Goal: Task Accomplishment & Management: Use online tool/utility

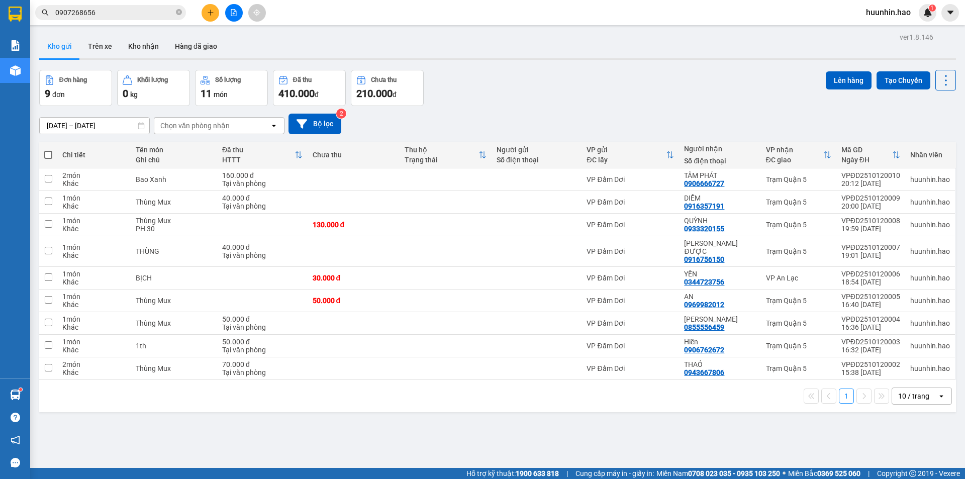
click at [51, 159] on span at bounding box center [48, 155] width 8 height 8
click at [48, 150] on input "checkbox" at bounding box center [48, 150] width 0 height 0
checkbox input "true"
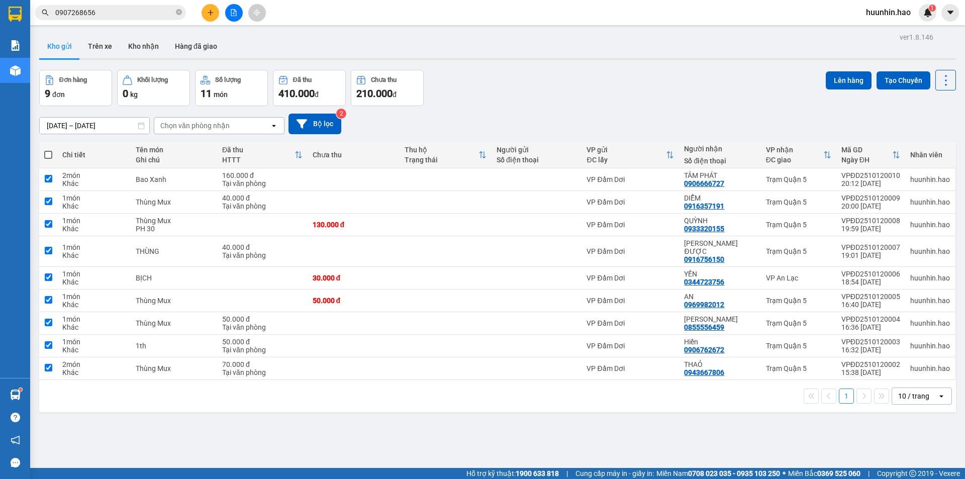
checkbox input "true"
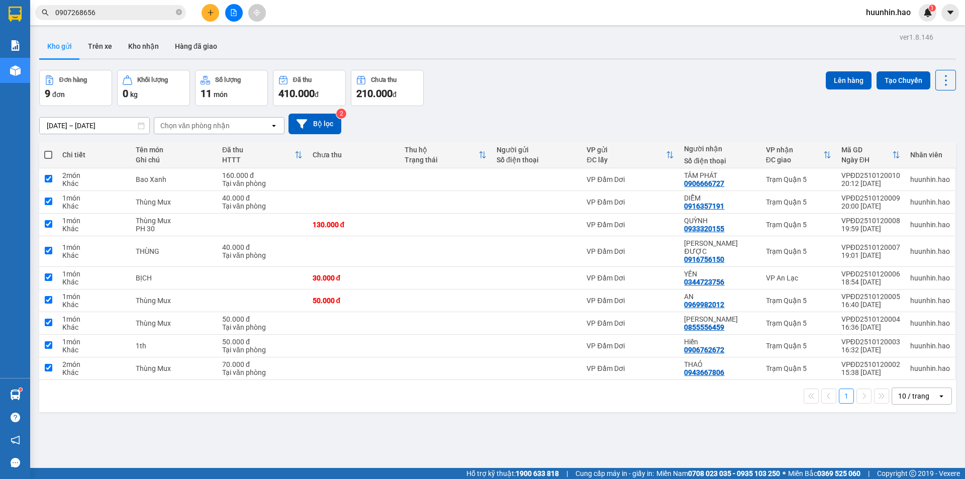
checkbox input "true"
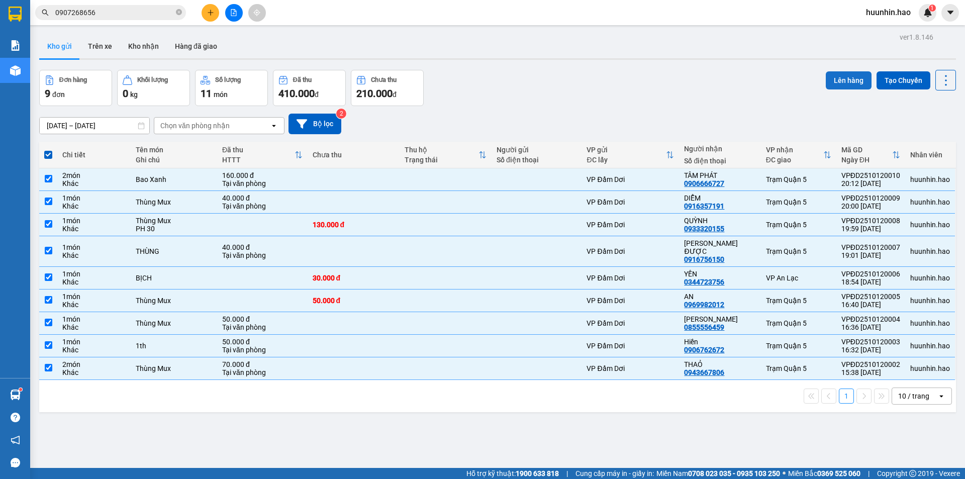
click at [844, 82] on button "Lên hàng" at bounding box center [849, 80] width 46 height 18
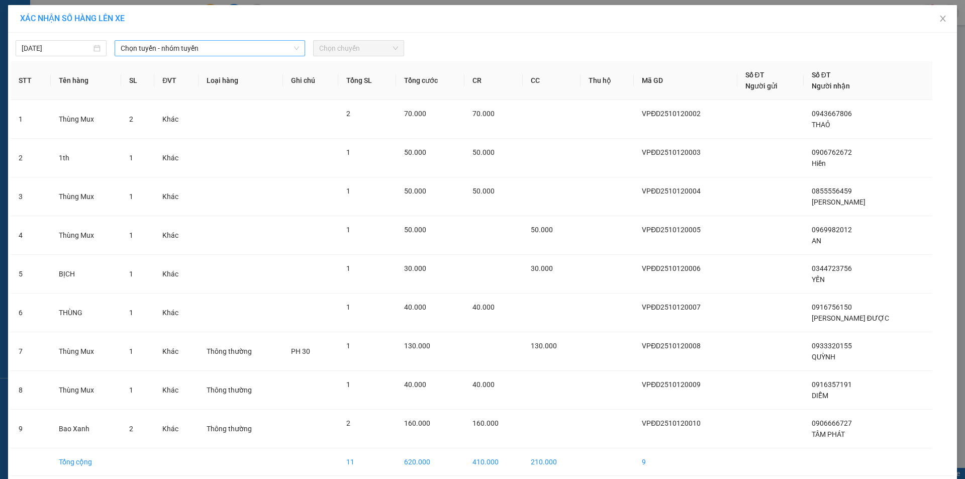
drag, startPoint x: 158, startPoint y: 50, endPoint x: 164, endPoint y: 53, distance: 7.0
click at [159, 50] on span "Chọn tuyến - nhóm tuyến" at bounding box center [210, 48] width 178 height 15
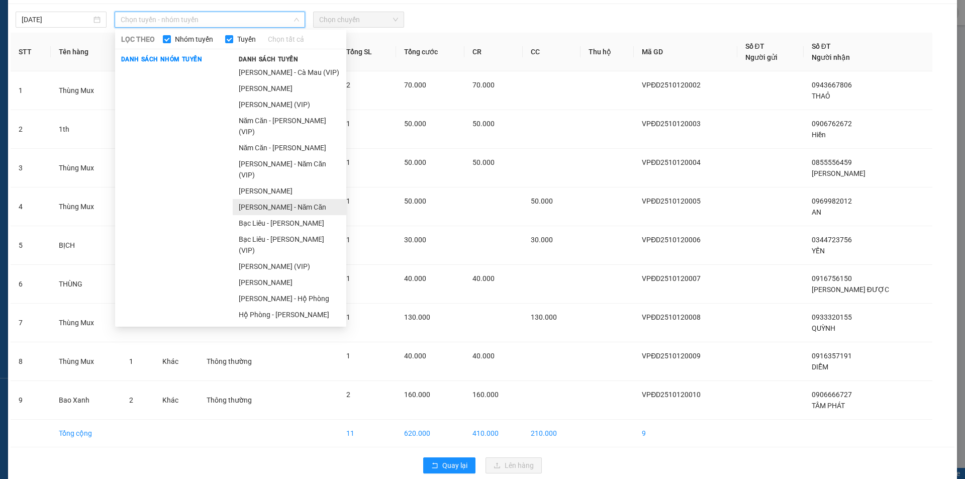
scroll to position [43, 0]
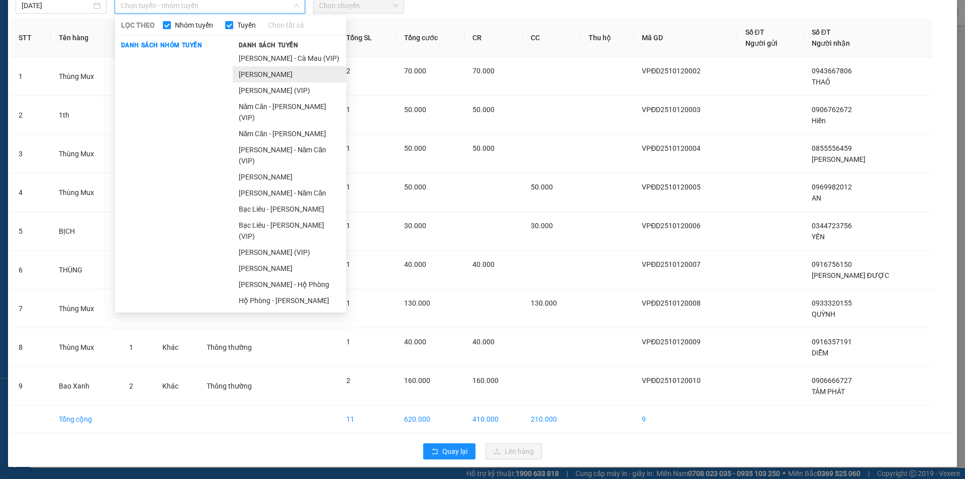
click at [285, 79] on li "[PERSON_NAME]" at bounding box center [290, 74] width 114 height 16
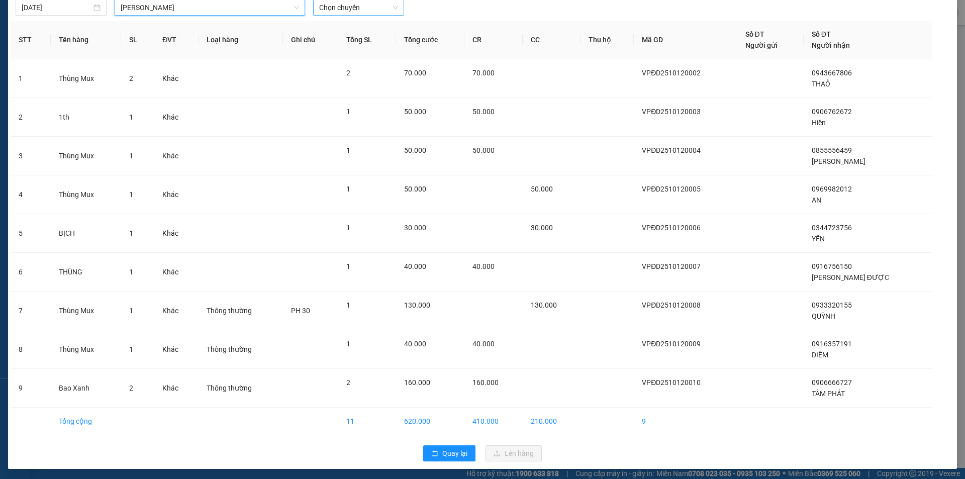
click at [374, 8] on span "Chọn chuyến" at bounding box center [358, 7] width 79 height 15
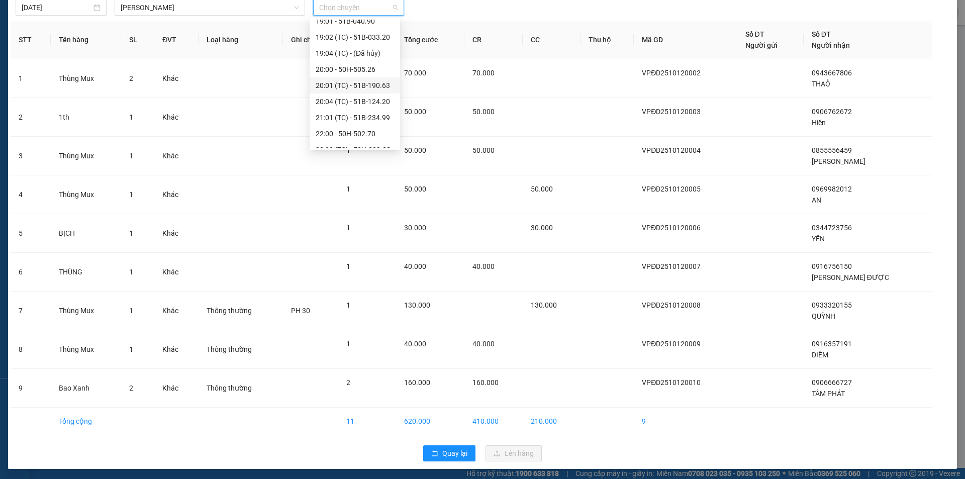
scroll to position [151, 0]
click at [353, 121] on div "22:00 - 50H-502.70" at bounding box center [355, 118] width 78 height 11
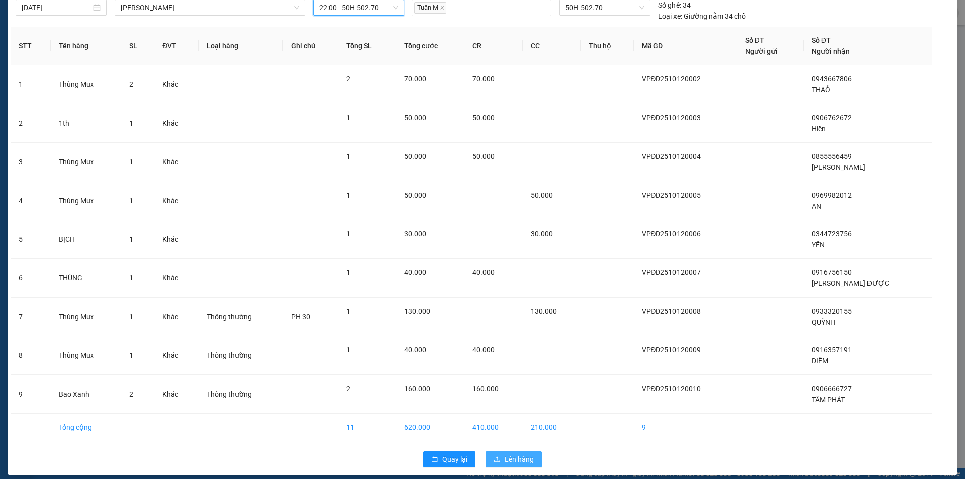
click at [486, 459] on button "Lên hàng" at bounding box center [513, 459] width 56 height 16
